Goal: Communication & Community: Share content

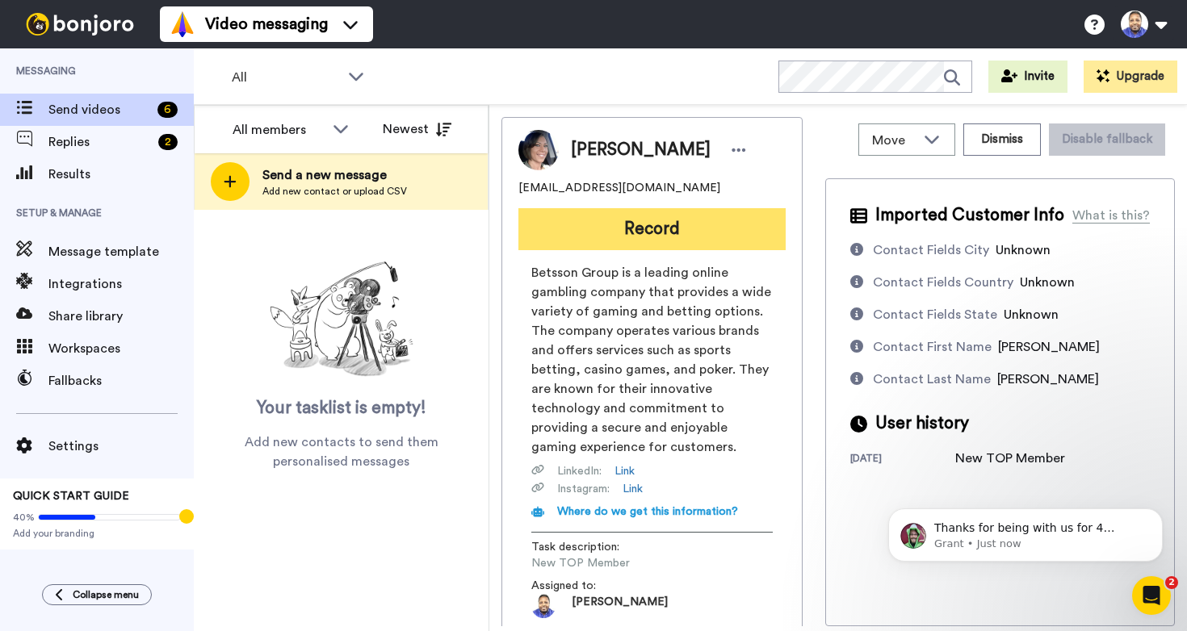
click at [643, 225] on button "Record" at bounding box center [651, 229] width 267 height 42
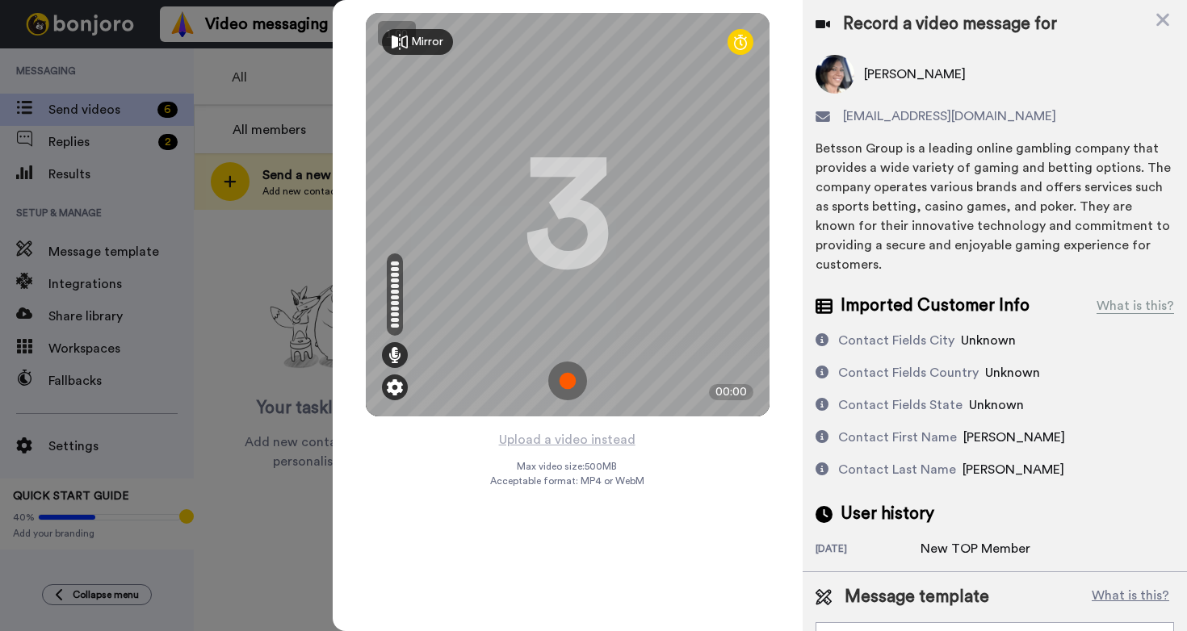
click at [395, 392] on img at bounding box center [395, 387] width 16 height 16
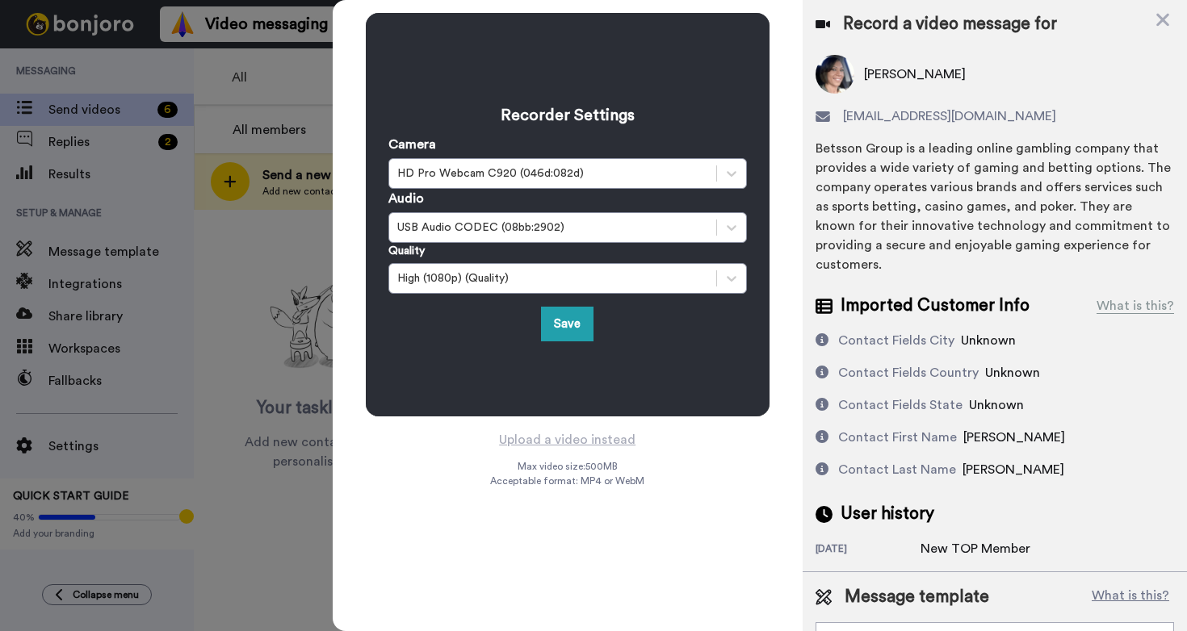
click at [617, 361] on div "Recorder Settings Camera HD Pro Webcam C920 (046d:082d) Audio USB Audio CODEC (…" at bounding box center [568, 215] width 404 height 404
click at [585, 334] on button "Save" at bounding box center [567, 324] width 52 height 35
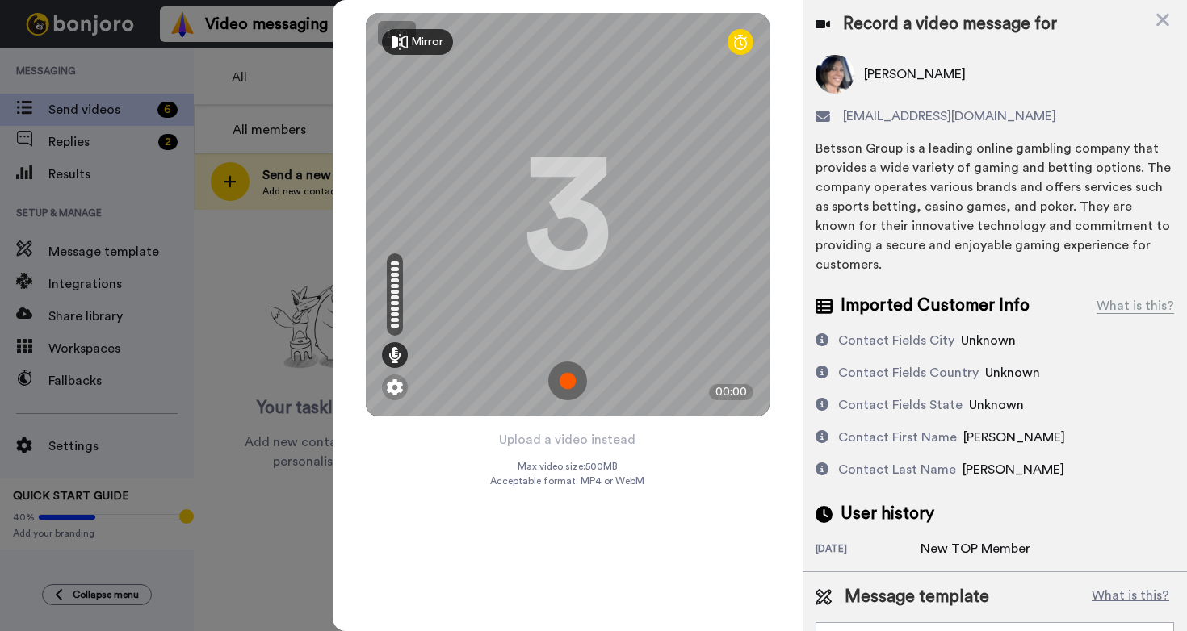
click at [570, 380] on img at bounding box center [567, 381] width 39 height 39
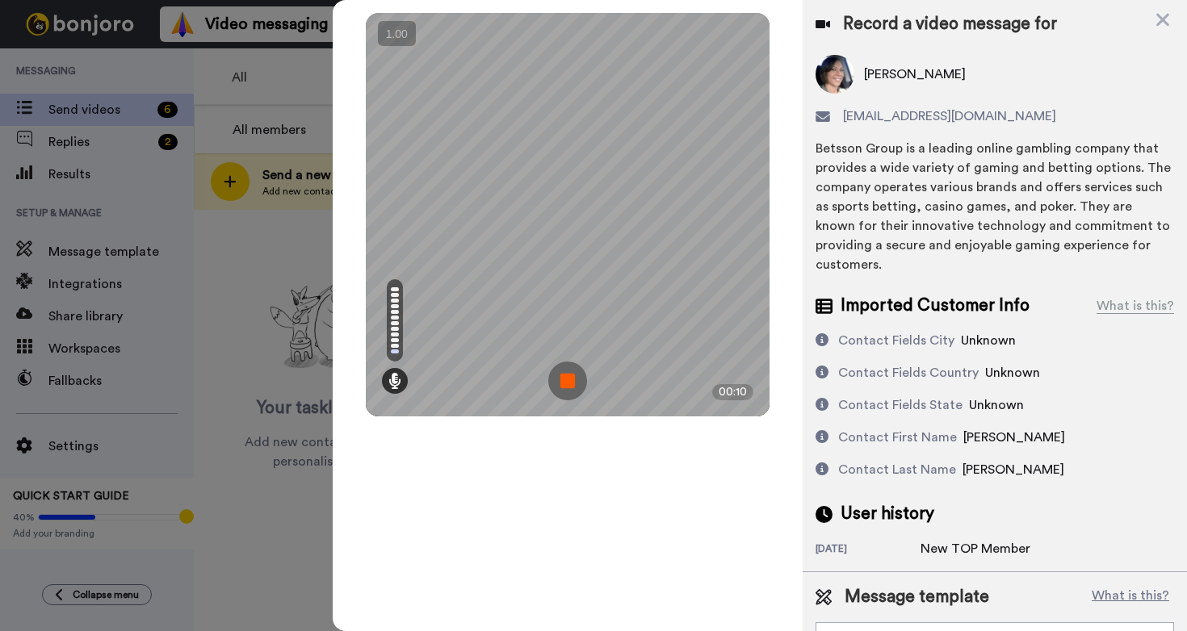
click at [570, 380] on img at bounding box center [567, 381] width 39 height 39
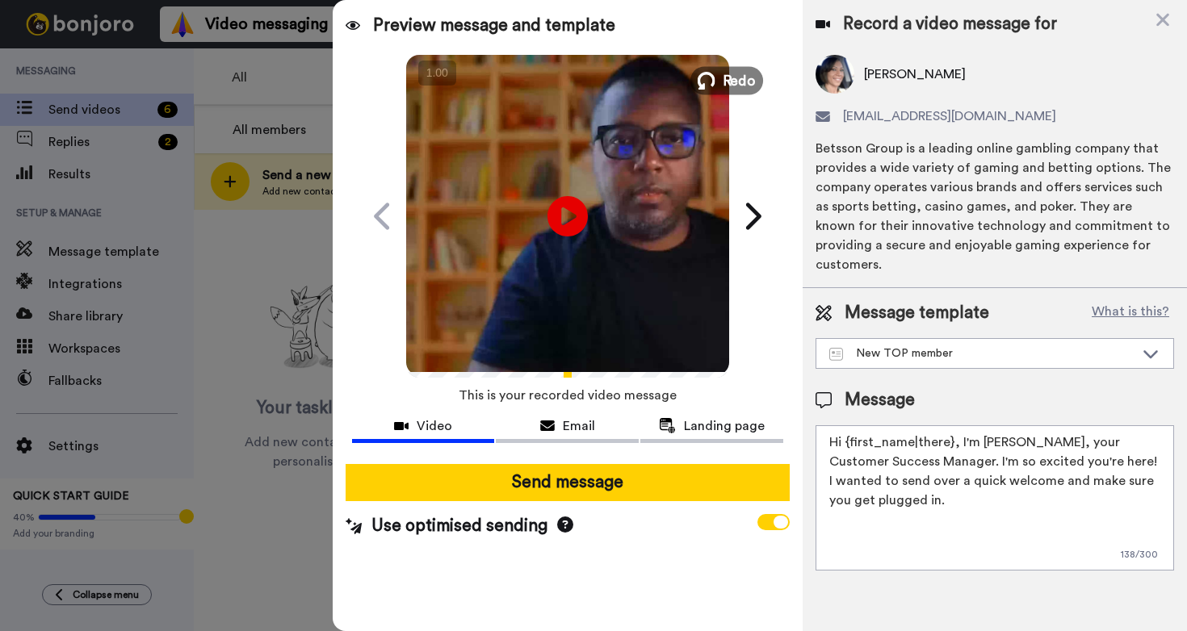
click at [739, 77] on span "Redo" at bounding box center [739, 79] width 34 height 21
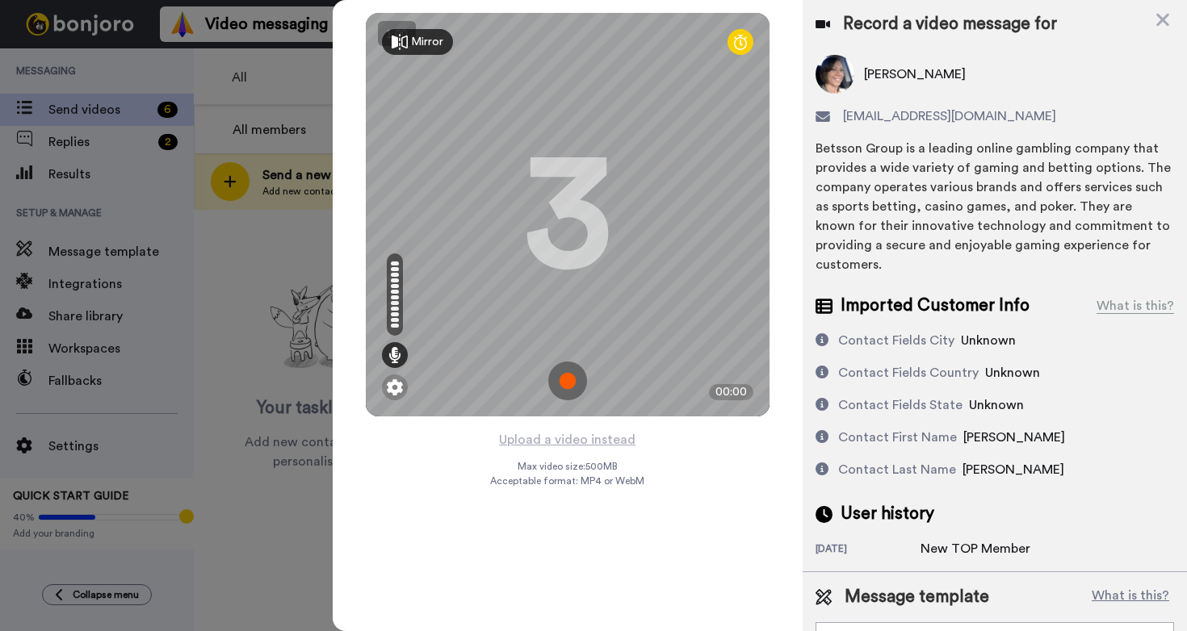
click at [574, 381] on img at bounding box center [567, 381] width 39 height 39
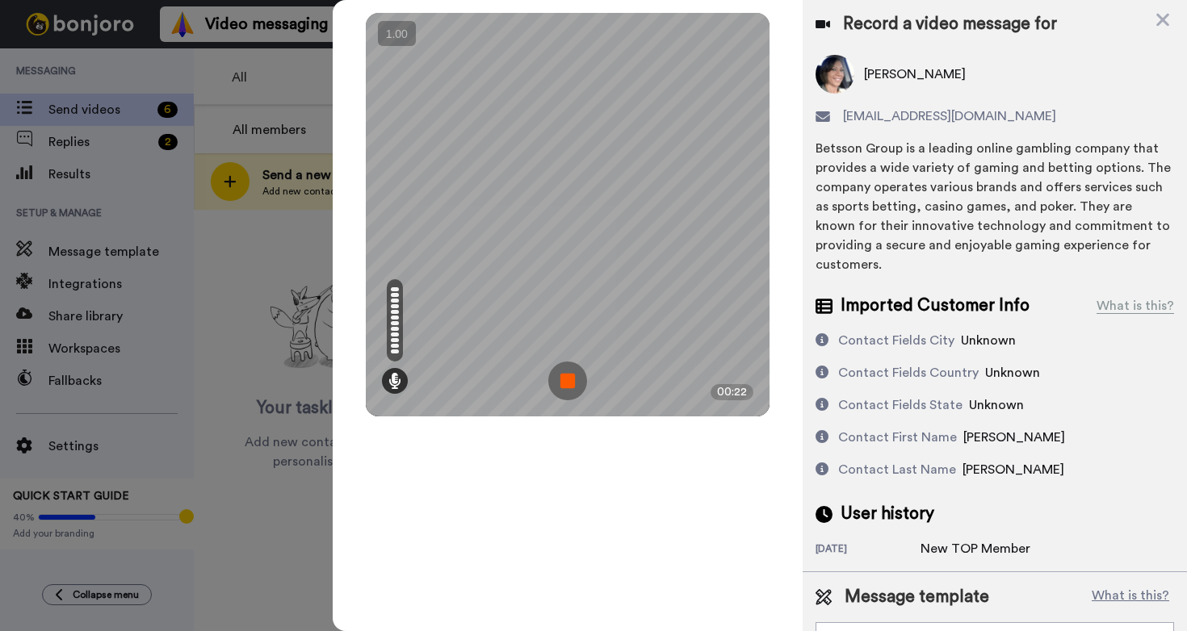
click at [574, 381] on img at bounding box center [567, 381] width 39 height 39
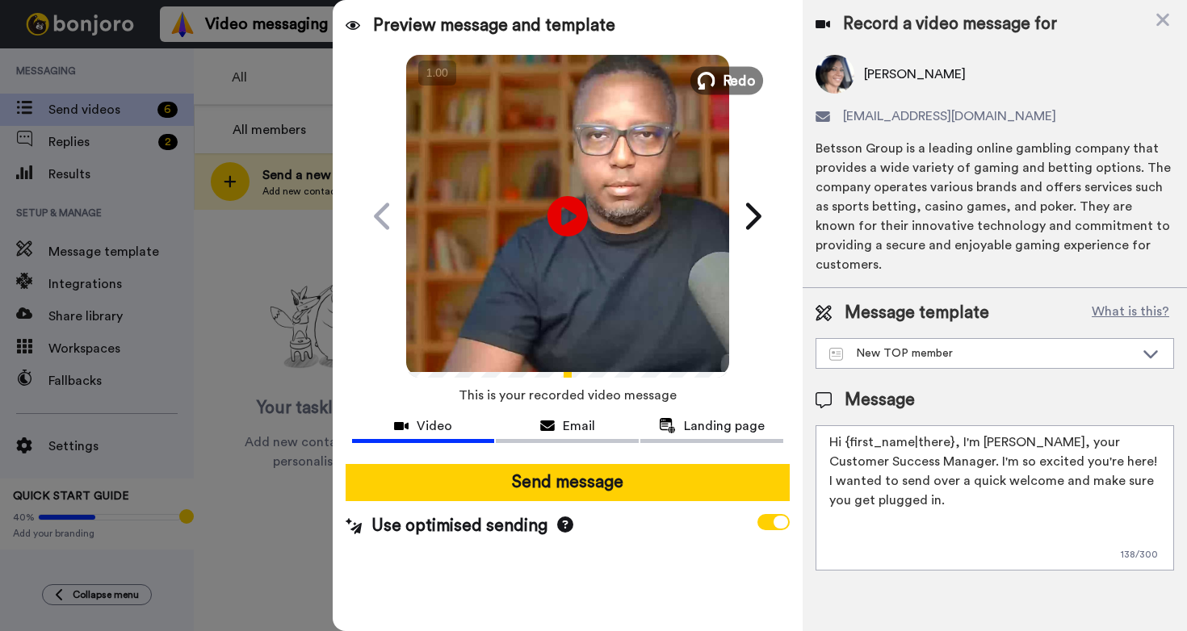
click at [729, 80] on span "Redo" at bounding box center [739, 79] width 34 height 21
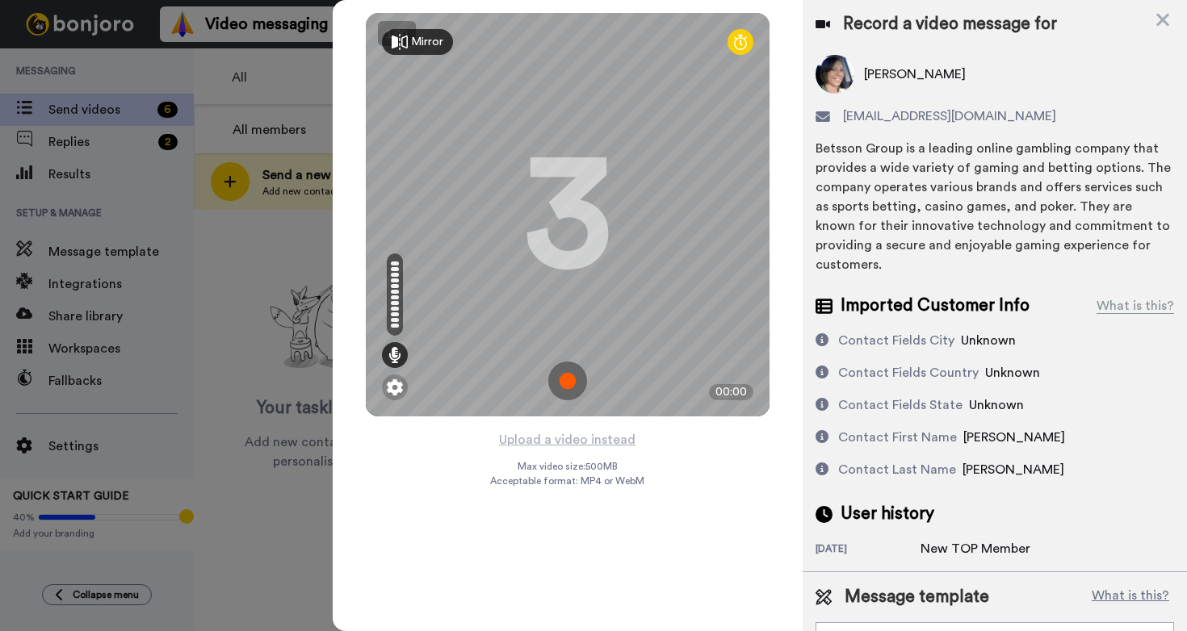
click at [566, 376] on img at bounding box center [567, 381] width 39 height 39
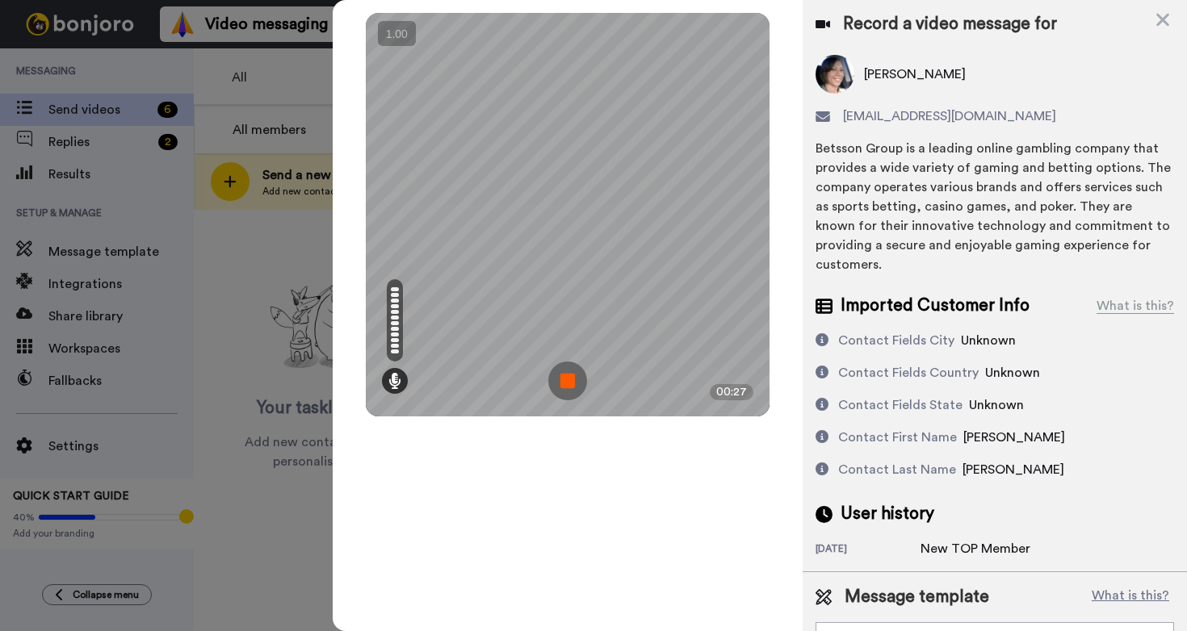
click at [566, 376] on img at bounding box center [567, 381] width 39 height 39
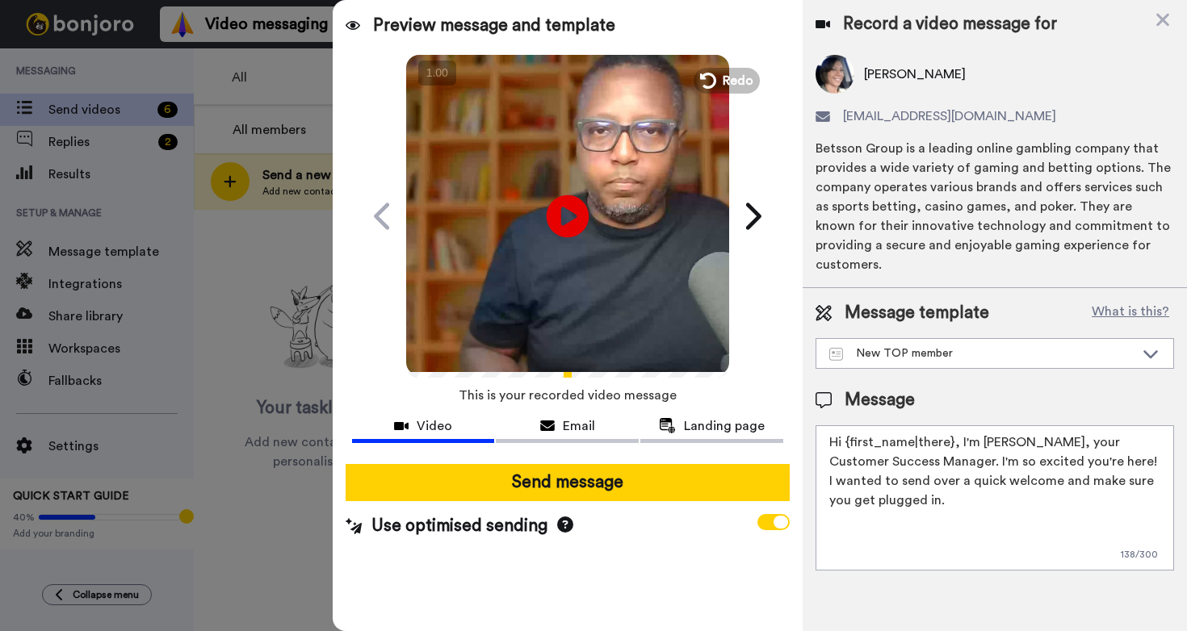
click at [579, 216] on icon at bounding box center [567, 216] width 43 height 43
drag, startPoint x: 955, startPoint y: 76, endPoint x: 861, endPoint y: 78, distance: 93.7
click at [861, 78] on div "[PERSON_NAME]" at bounding box center [994, 74] width 358 height 39
copy span "[PERSON_NAME]"
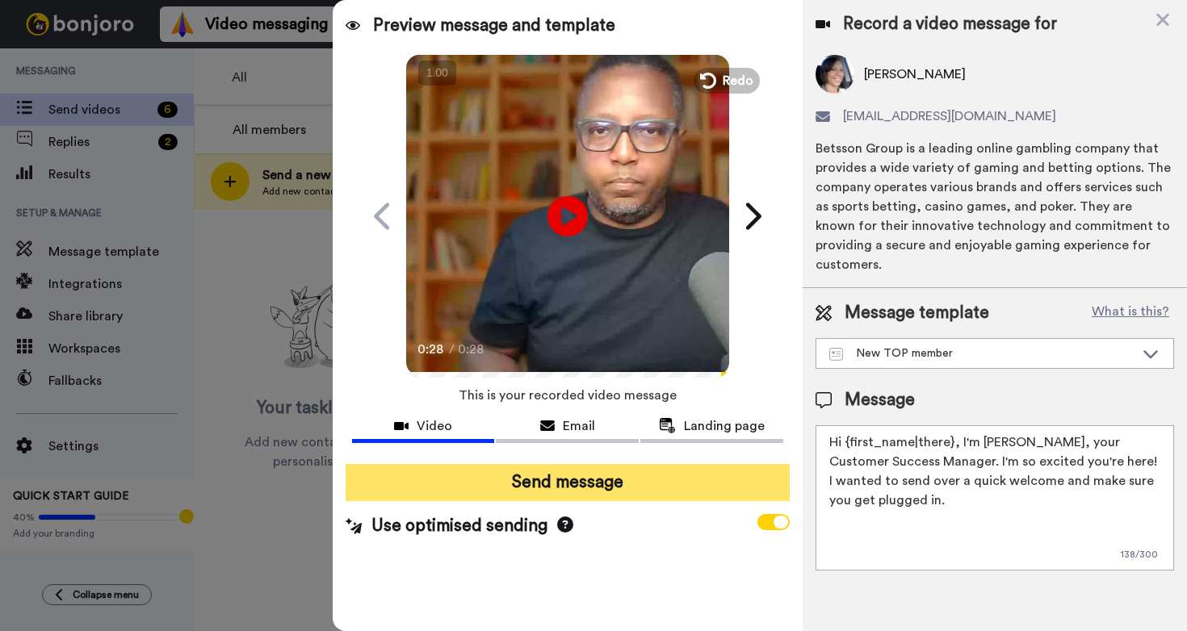
click at [581, 487] on button "Send message" at bounding box center [568, 482] width 444 height 37
